Goal: Task Accomplishment & Management: Manage account settings

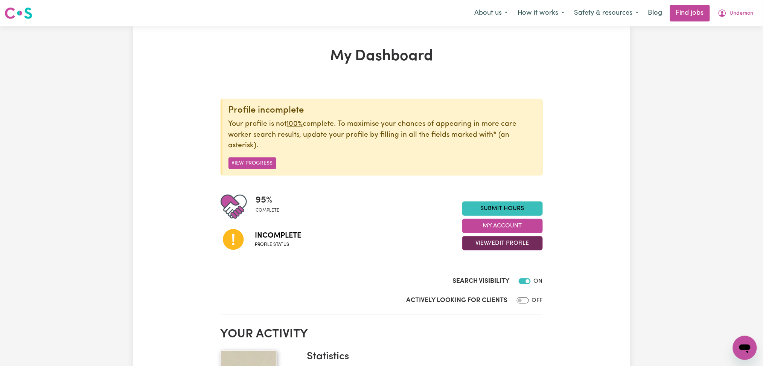
click at [495, 238] on button "View/Edit Profile" at bounding box center [502, 243] width 81 height 14
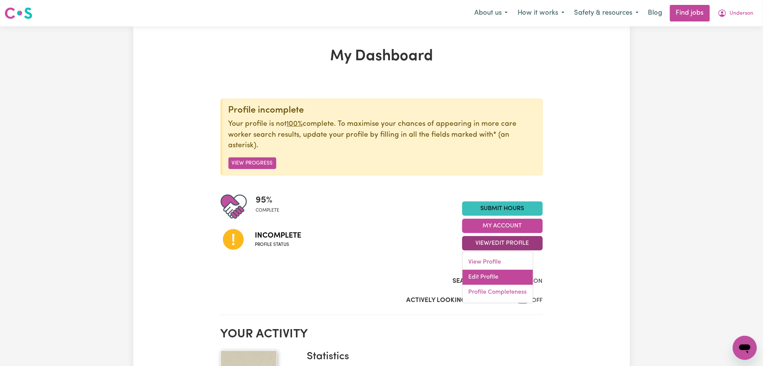
click at [479, 276] on link "Edit Profile" at bounding box center [498, 277] width 70 height 15
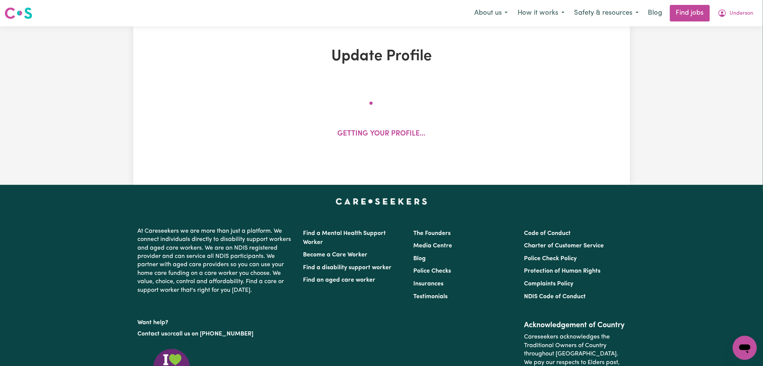
select select "[DEMOGRAPHIC_DATA]"
select select "Student Visa"
select select "Studying a healthcare related degree or qualification"
select select "37"
select select "40"
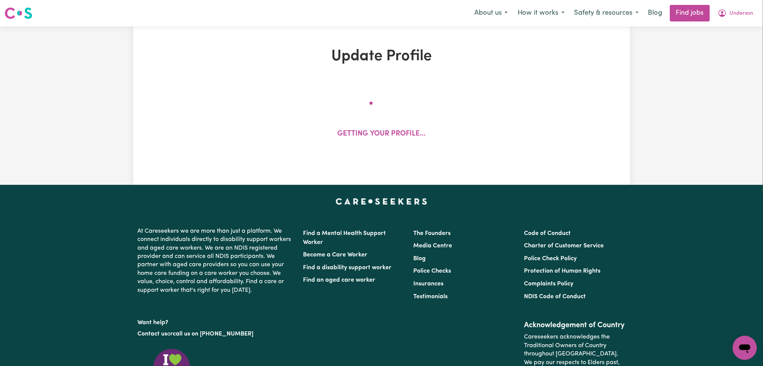
select select "50"
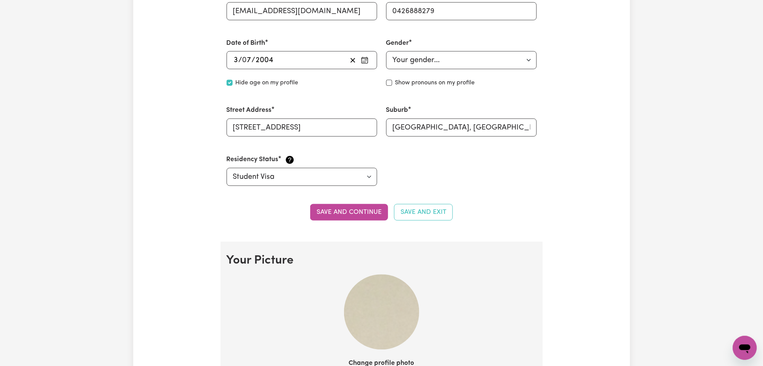
scroll to position [452, 0]
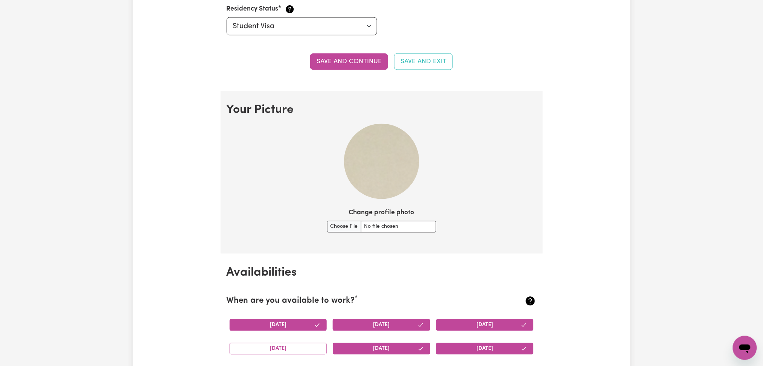
click at [339, 214] on div "Change profile photo" at bounding box center [381, 220] width 109 height 24
click at [342, 222] on div "Change profile photo" at bounding box center [381, 220] width 109 height 24
click at [341, 225] on input "Change profile photo" at bounding box center [381, 227] width 109 height 12
type input "C:\fakepath\Underson Kipkemboi prof pict.jpg"
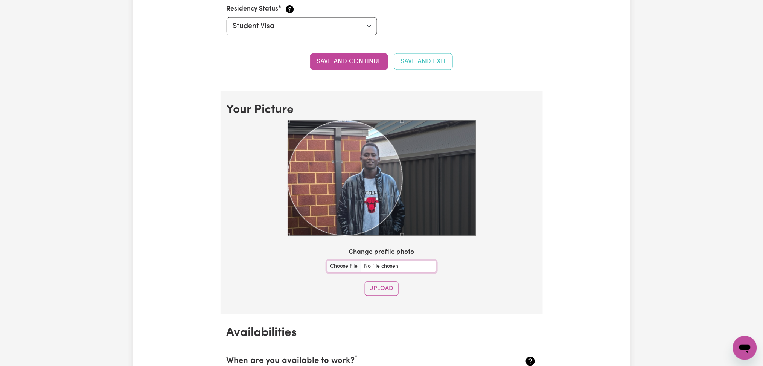
click at [478, 250] on section "Your Picture Change profile photo Upload" at bounding box center [382, 202] width 322 height 223
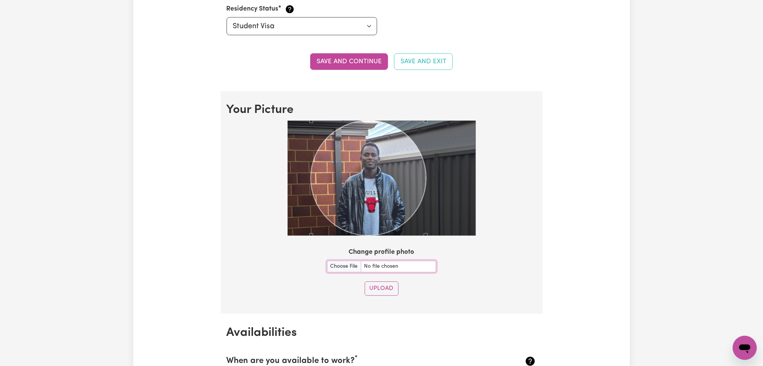
click at [377, 183] on div "Use the arrow keys to move the crop selection area" at bounding box center [368, 178] width 115 height 115
click at [388, 283] on button "Upload" at bounding box center [382, 289] width 34 height 14
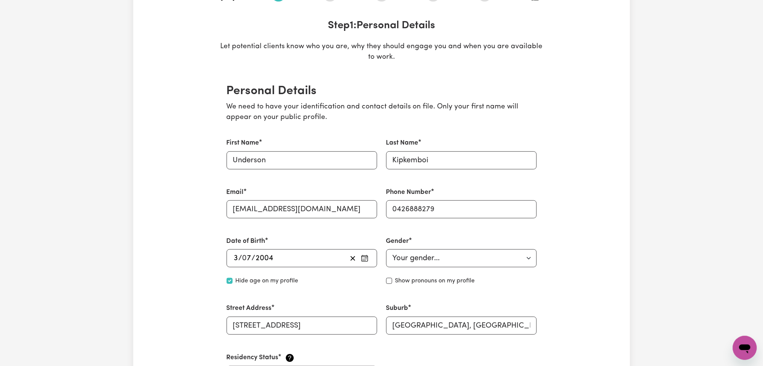
scroll to position [0, 0]
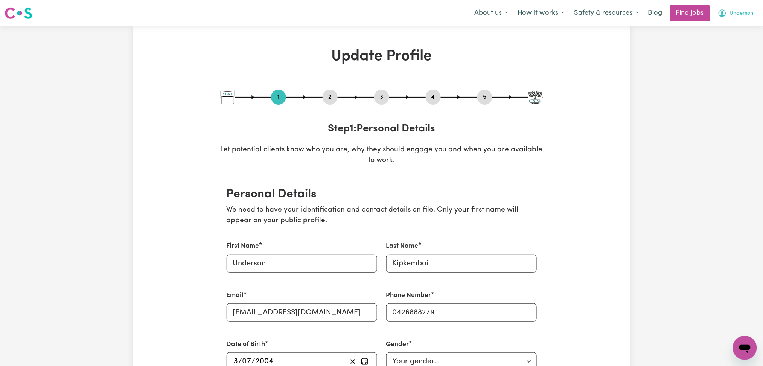
click at [743, 10] on span "Underson" at bounding box center [742, 13] width 24 height 8
click at [731, 61] on link "Logout" at bounding box center [729, 57] width 60 height 14
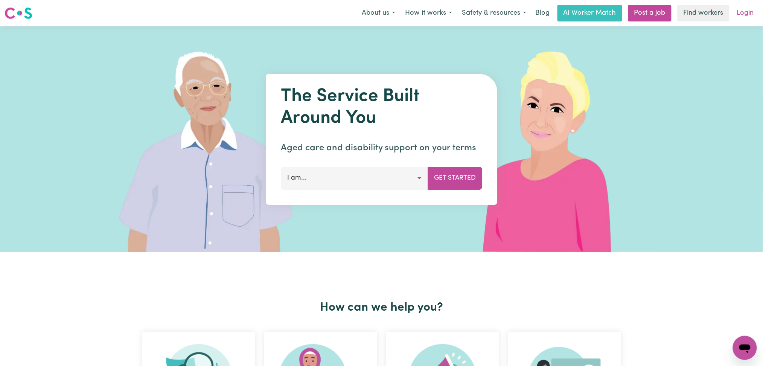
click at [743, 12] on link "Login" at bounding box center [746, 13] width 26 height 17
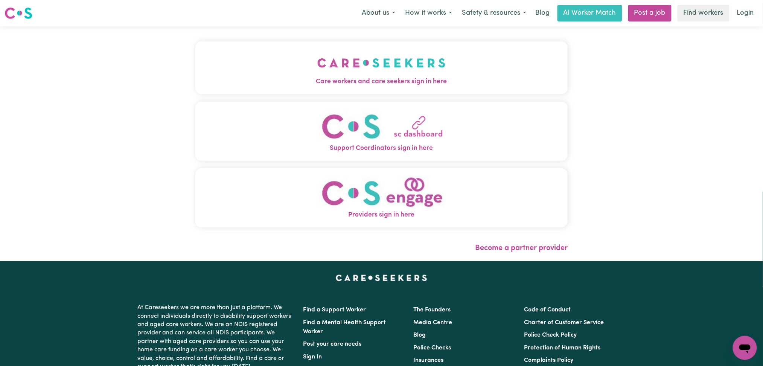
click at [299, 83] on span "Care workers and care seekers sign in here" at bounding box center [381, 82] width 373 height 10
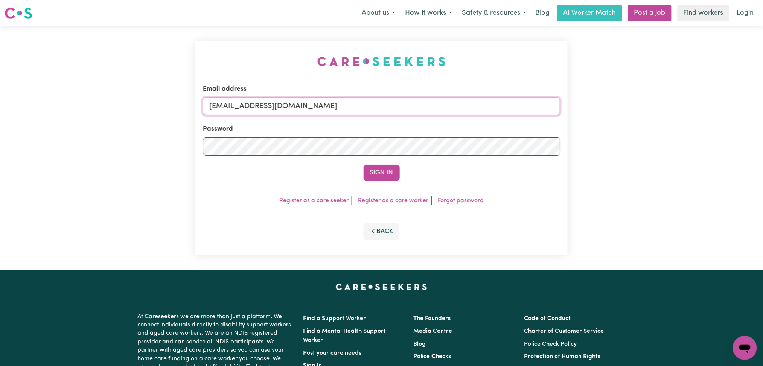
click at [302, 103] on input "[EMAIL_ADDRESS][DOMAIN_NAME]" at bounding box center [382, 106] width 358 height 18
drag, startPoint x: 247, startPoint y: 108, endPoint x: 547, endPoint y: 108, distance: 299.8
click at [547, 108] on input "Superuser~[EMAIL_ADDRESS][DOMAIN_NAME]" at bounding box center [382, 106] width 358 height 18
type input "Superuser~[EMAIL_ADDRESS][DOMAIN_NAME]"
click at [364, 165] on button "Sign In" at bounding box center [382, 173] width 36 height 17
